Goal: Transaction & Acquisition: Book appointment/travel/reservation

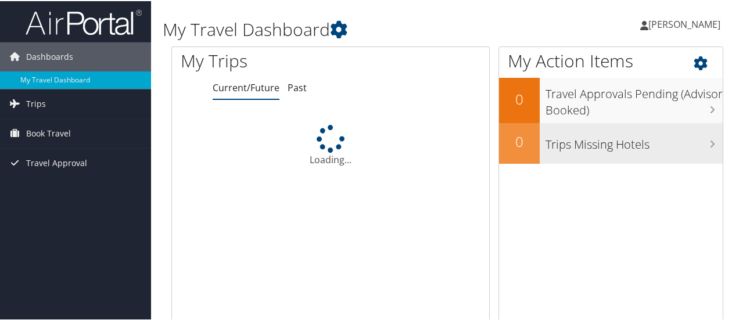
drag, startPoint x: 0, startPoint y: 0, endPoint x: 581, endPoint y: 150, distance: 600.2
click at [581, 150] on h3 "Trips Missing Hotels" at bounding box center [633, 140] width 177 height 22
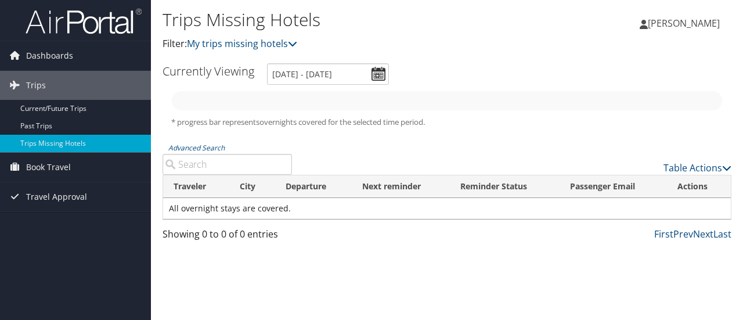
click at [581, 150] on div "Table Actions" at bounding box center [521, 158] width 440 height 33
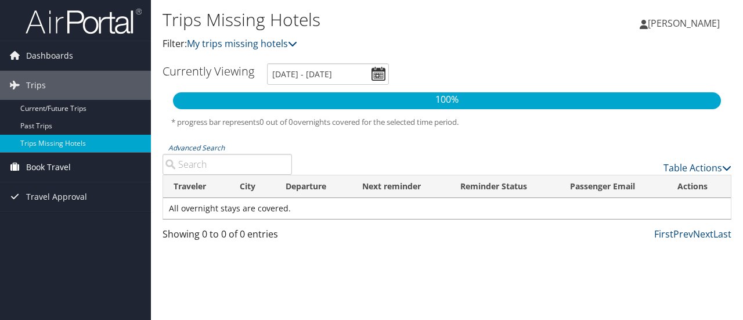
click at [42, 165] on span "Book Travel" at bounding box center [48, 167] width 45 height 29
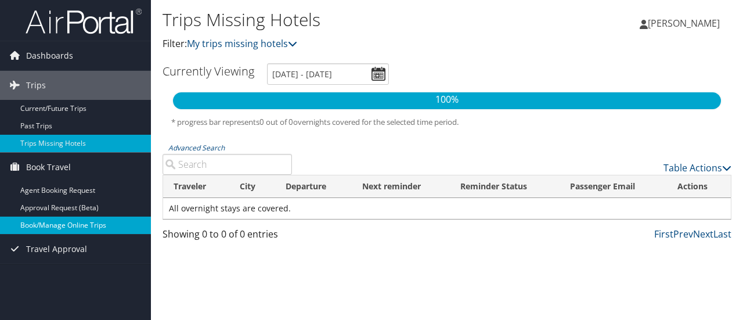
click at [55, 224] on link "Book/Manage Online Trips" at bounding box center [75, 225] width 151 height 17
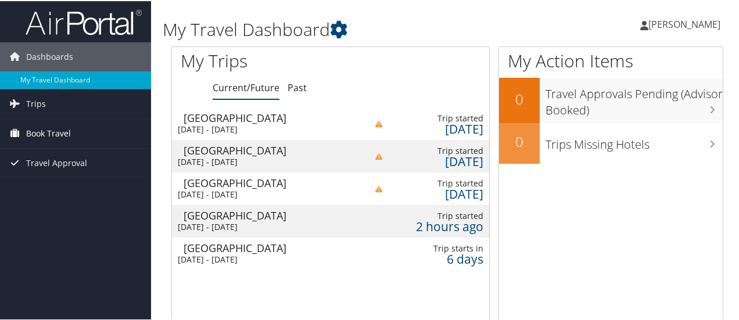
click at [55, 138] on span "Book Travel" at bounding box center [48, 132] width 45 height 29
click at [272, 126] on div "Sun 21 Sep 2025 - Sat 18 Oct 2025" at bounding box center [263, 128] width 171 height 10
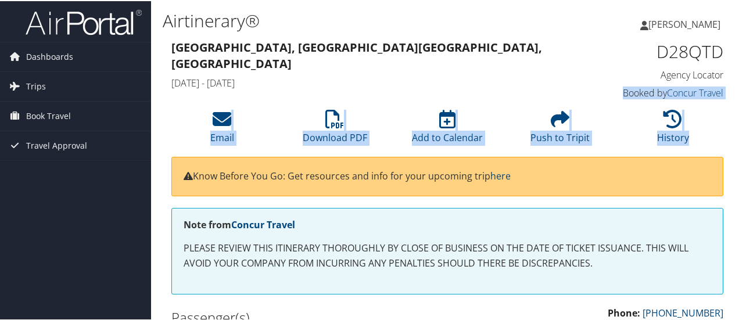
drag, startPoint x: 738, startPoint y: 74, endPoint x: 742, endPoint y: 147, distance: 72.7
click at [738, 147] on html "Menu Dashboards ► My Travel Dashboard Trips ► Current/Future Trips Past Trips T…" at bounding box center [371, 160] width 743 height 320
click at [41, 115] on span "Book Travel" at bounding box center [48, 114] width 45 height 29
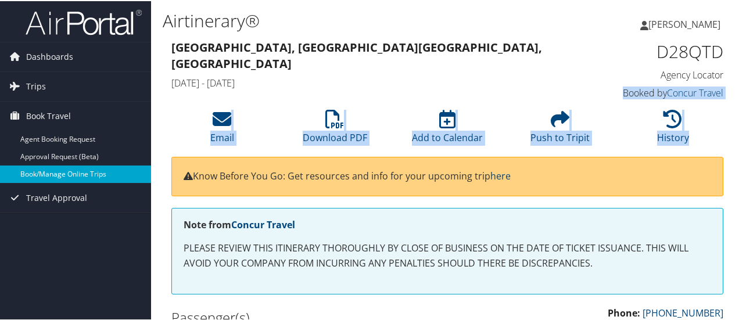
click at [52, 172] on link "Book/Manage Online Trips" at bounding box center [75, 172] width 151 height 17
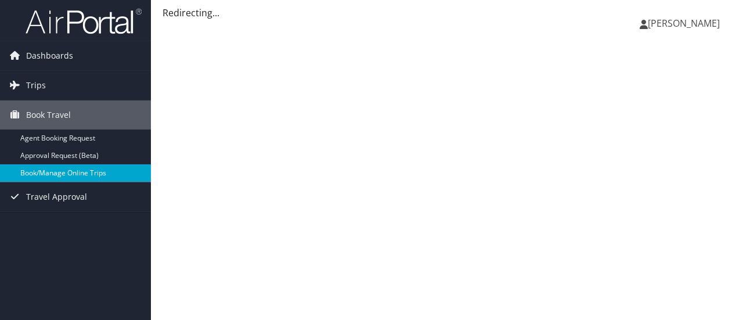
drag, startPoint x: 0, startPoint y: 0, endPoint x: 52, endPoint y: 173, distance: 180.8
click at [52, 173] on link "Book/Manage Online Trips" at bounding box center [75, 172] width 151 height 17
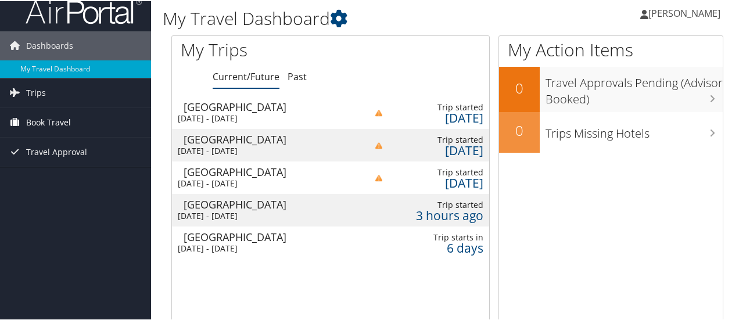
scroll to position [10, 0]
click at [66, 123] on span "Book Travel" at bounding box center [48, 121] width 45 height 29
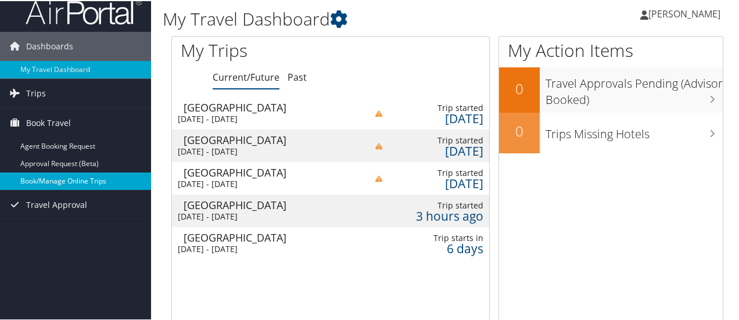
click at [70, 177] on link "Book/Manage Online Trips" at bounding box center [75, 179] width 151 height 17
click at [58, 181] on link "Book/Manage Online Trips" at bounding box center [75, 179] width 151 height 17
